Goal: Obtain resource: Obtain resource

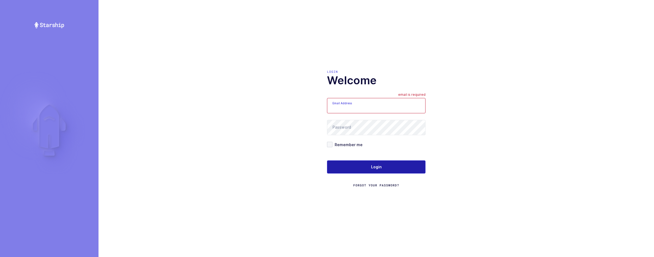
type input "[EMAIL_ADDRESS][DOMAIN_NAME]"
click at [341, 172] on button "Login" at bounding box center [376, 166] width 98 height 13
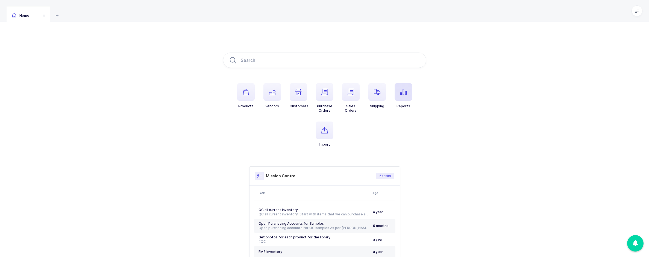
click at [400, 85] on span "button" at bounding box center [404, 92] width 18 height 18
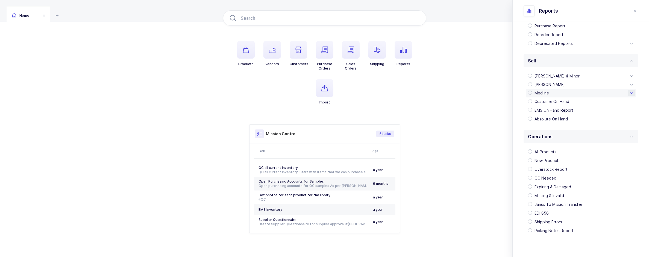
scroll to position [49, 0]
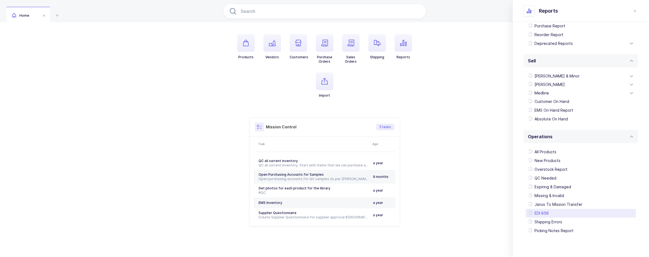
click at [544, 214] on div "EDI 856" at bounding box center [581, 213] width 110 height 9
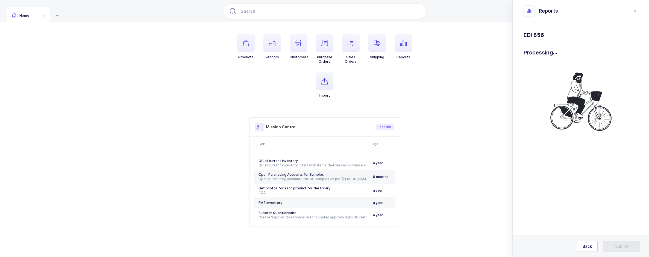
scroll to position [0, 0]
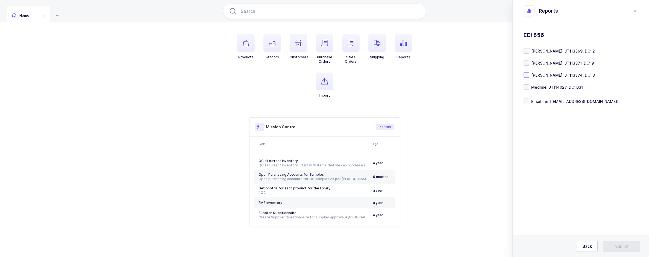
click at [525, 75] on span at bounding box center [526, 74] width 5 height 5
click at [529, 72] on input "Henry Schein, JT113374, DC: 3" at bounding box center [529, 72] width 0 height 0
click at [615, 246] on button "Submit" at bounding box center [622, 246] width 37 height 11
